Goal: Information Seeking & Learning: Learn about a topic

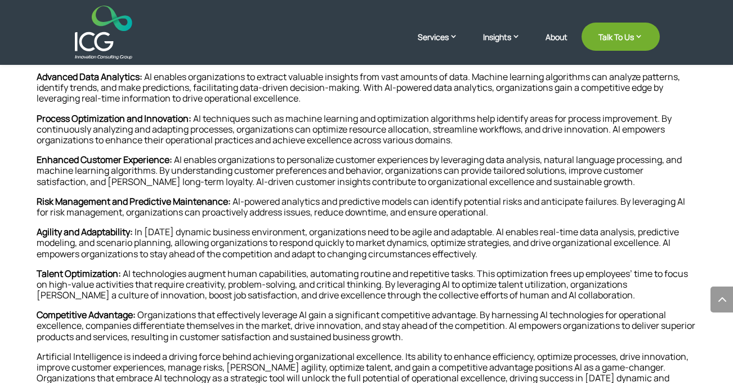
scroll to position [545, 0]
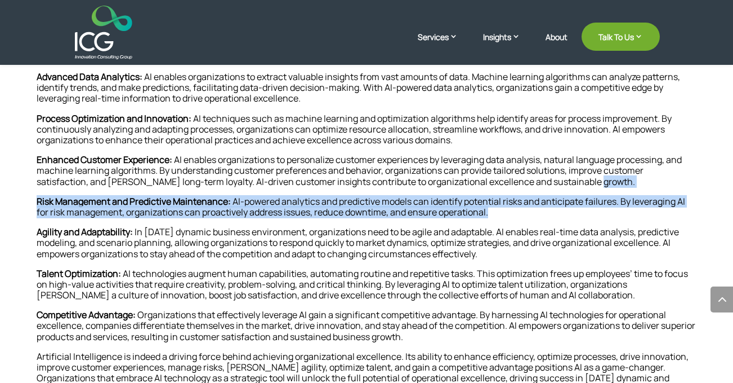
drag, startPoint x: 504, startPoint y: 212, endPoint x: 125, endPoint y: 188, distance: 379.3
click at [125, 188] on div "In a world where staying ahead means constant innovation and relentless pursuit…" at bounding box center [367, 225] width 660 height 539
click at [330, 207] on p "Risk Management and Predictive Maintenance: AI-powered analytics and predictive…" at bounding box center [367, 211] width 660 height 30
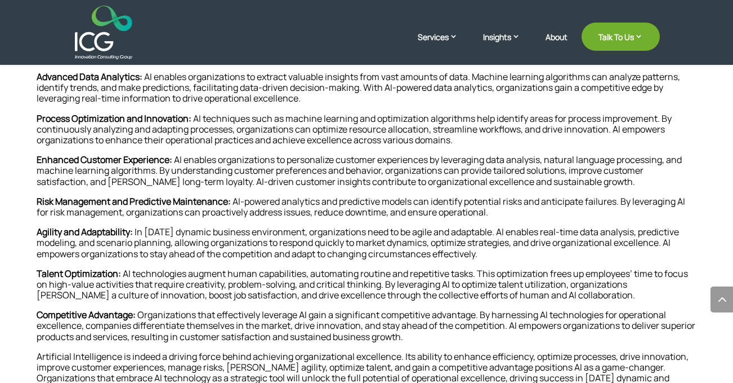
click at [190, 52] on div at bounding box center [366, 33] width 587 height 54
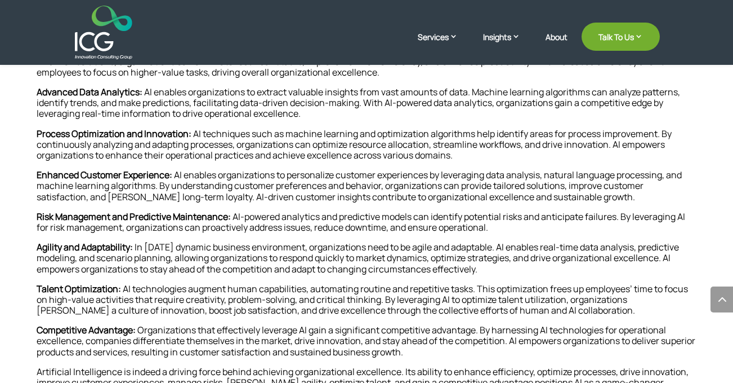
scroll to position [532, 0]
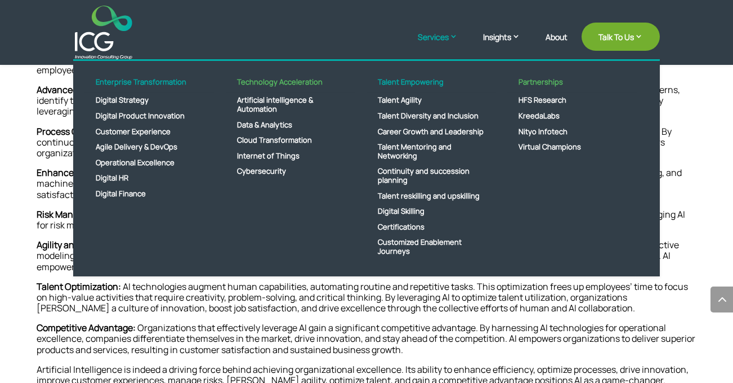
click at [442, 34] on link "Services" at bounding box center [443, 45] width 51 height 28
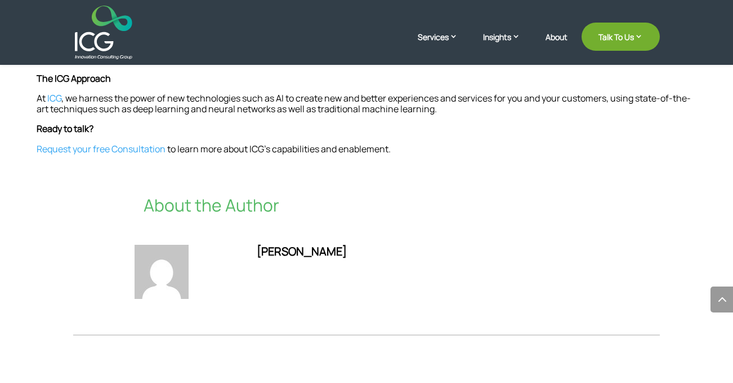
scroll to position [886, 0]
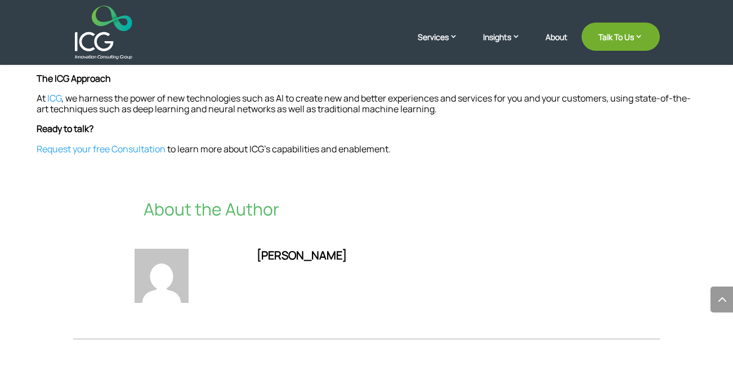
click at [301, 248] on div "Fadi Chehadi" at bounding box center [428, 255] width 342 height 14
click at [239, 199] on p "About the Author" at bounding box center [367, 209] width 446 height 20
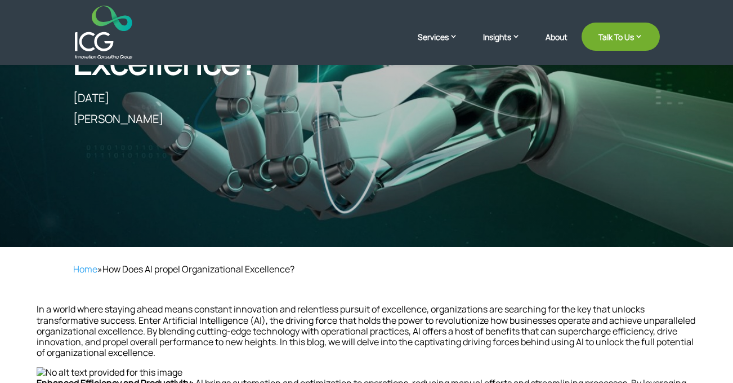
scroll to position [273, 0]
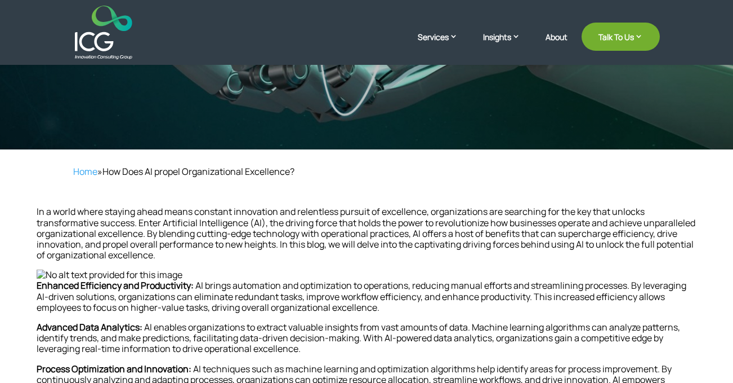
click at [295, 314] on p "Enhanced Efficiency and Productivity: AI brings automation and optimization to …" at bounding box center [367, 301] width 660 height 42
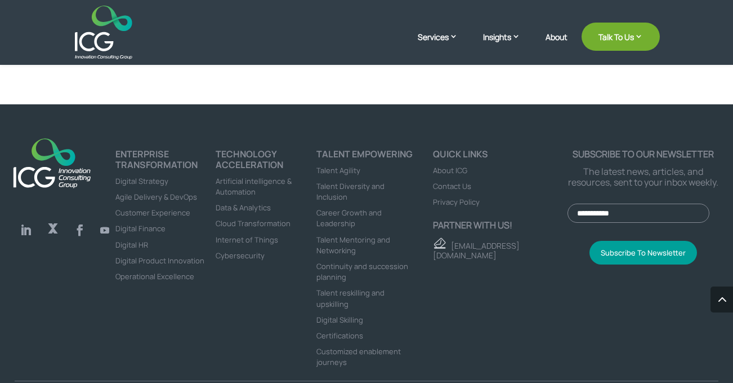
scroll to position [919, 0]
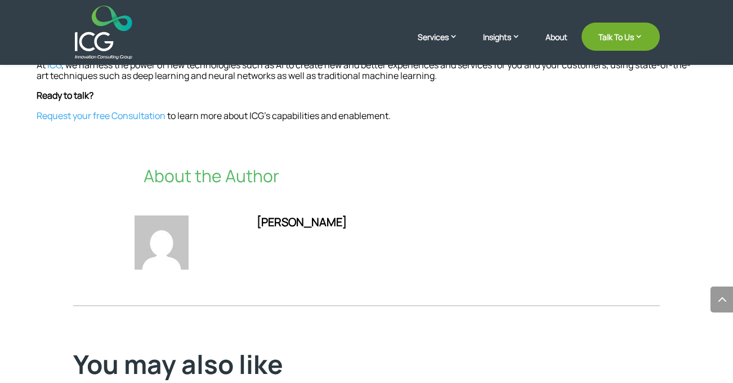
click at [319, 215] on div "[PERSON_NAME]" at bounding box center [428, 222] width 342 height 14
drag, startPoint x: 327, startPoint y: 210, endPoint x: 254, endPoint y: 210, distance: 73.2
click at [254, 210] on div "[PERSON_NAME]" at bounding box center [367, 244] width 465 height 86
copy div "[PERSON_NAME]"
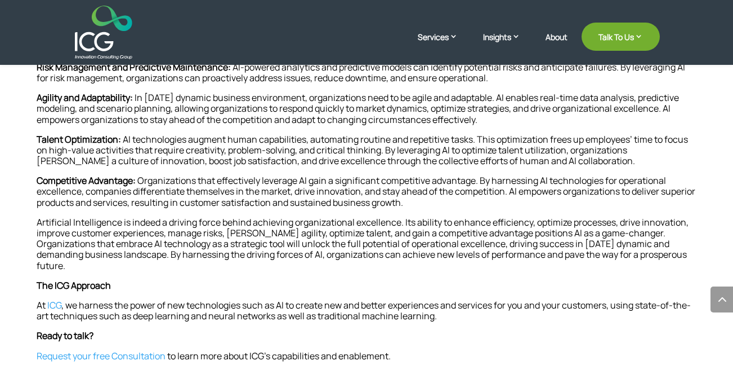
scroll to position [672, 0]
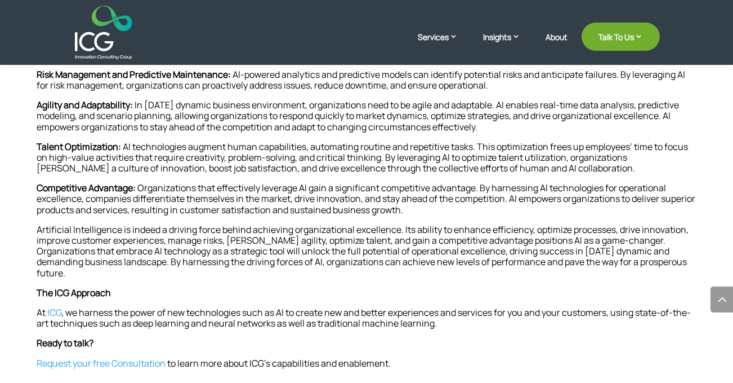
click at [130, 357] on link "Request your free Consultation" at bounding box center [101, 363] width 129 height 12
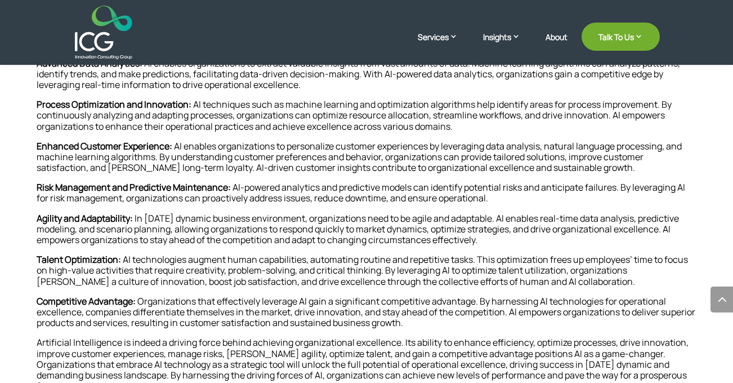
scroll to position [555, 0]
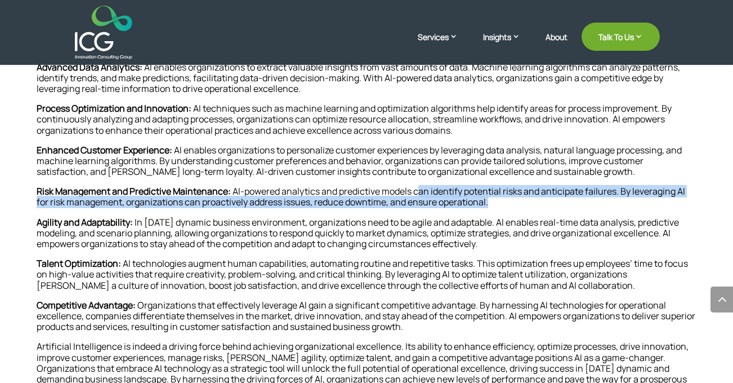
drag, startPoint x: 499, startPoint y: 203, endPoint x: 417, endPoint y: 191, distance: 82.5
click at [417, 191] on p "Risk Management and Predictive Maintenance: AI-powered analytics and predictive…" at bounding box center [367, 201] width 660 height 30
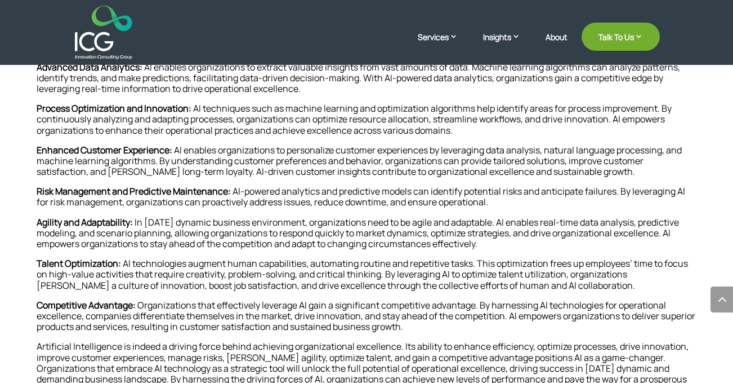
click at [508, 202] on p "Risk Management and Predictive Maintenance: AI-powered analytics and predictive…" at bounding box center [367, 201] width 660 height 30
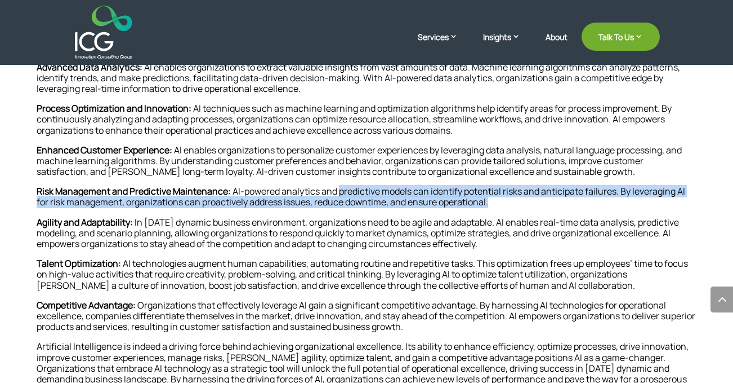
drag, startPoint x: 508, startPoint y: 202, endPoint x: 345, endPoint y: 190, distance: 162.7
click at [345, 190] on p "Risk Management and Predictive Maintenance: AI-powered analytics and predictive…" at bounding box center [367, 201] width 660 height 30
copy div "predictive models can identify potential risks and anticipate failures. By leve…"
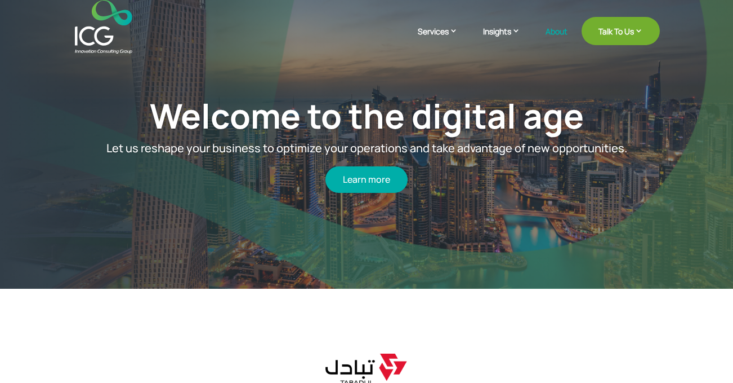
click at [550, 30] on link "About" at bounding box center [557, 40] width 22 height 26
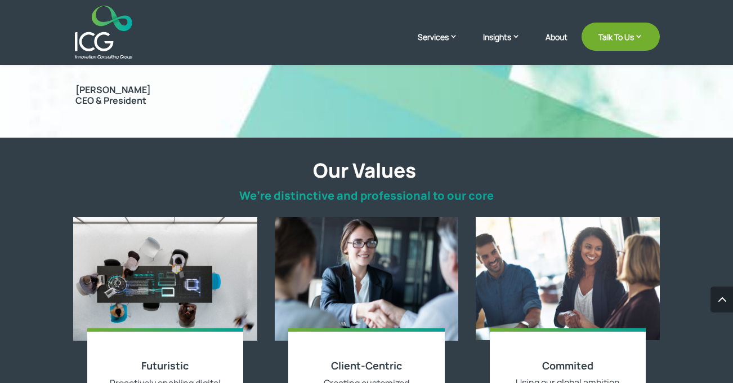
scroll to position [921, 0]
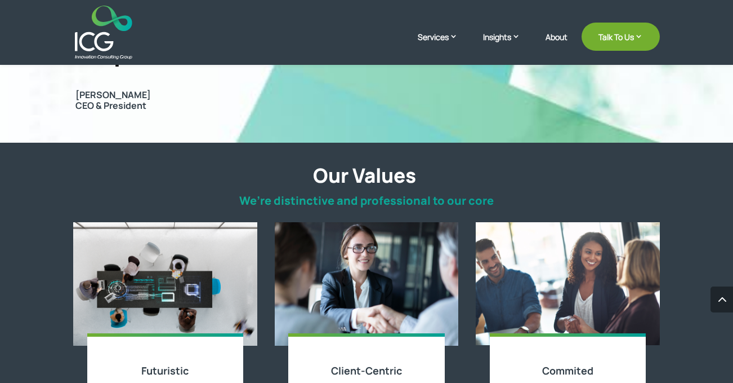
drag, startPoint x: 138, startPoint y: 91, endPoint x: 74, endPoint y: 90, distance: 64.2
copy span "Khalid Al Hafta"
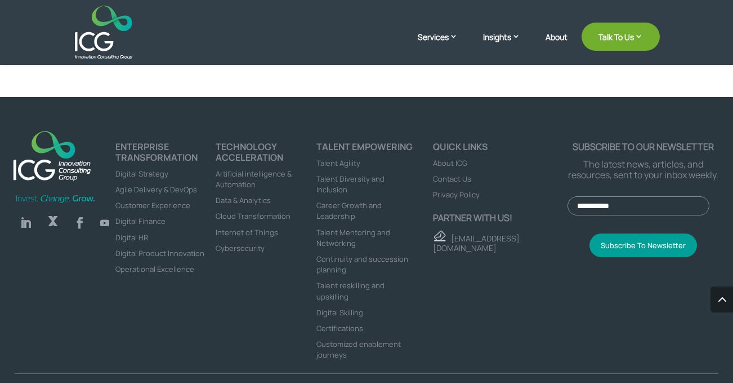
scroll to position [3045, 0]
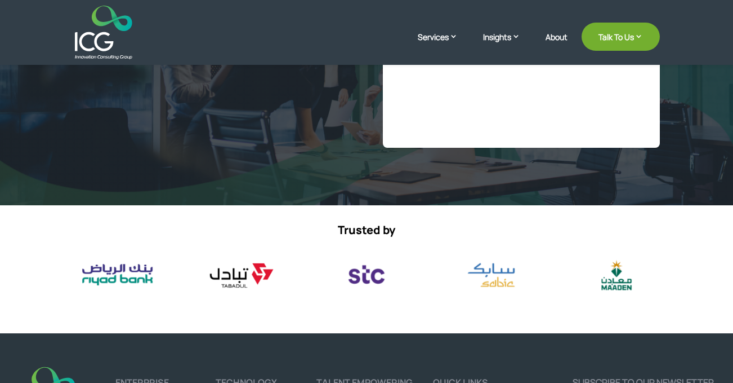
scroll to position [73, 0]
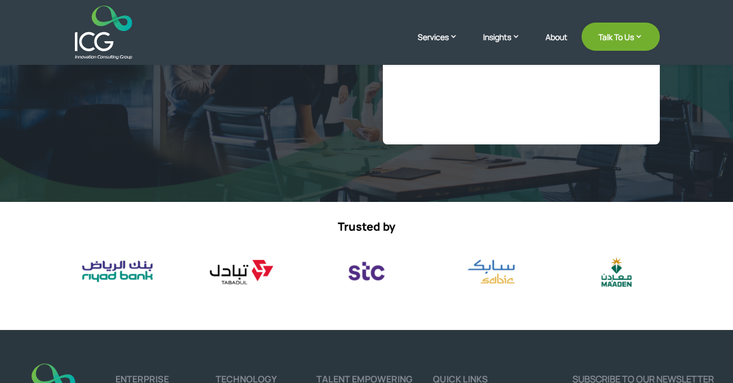
select select "**"
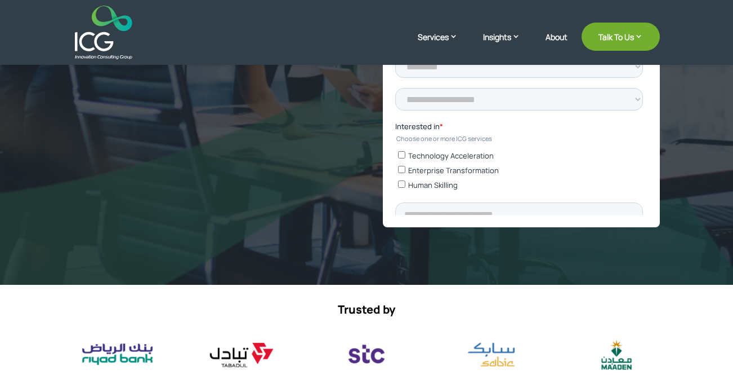
scroll to position [388, 0]
